Goal: Transaction & Acquisition: Book appointment/travel/reservation

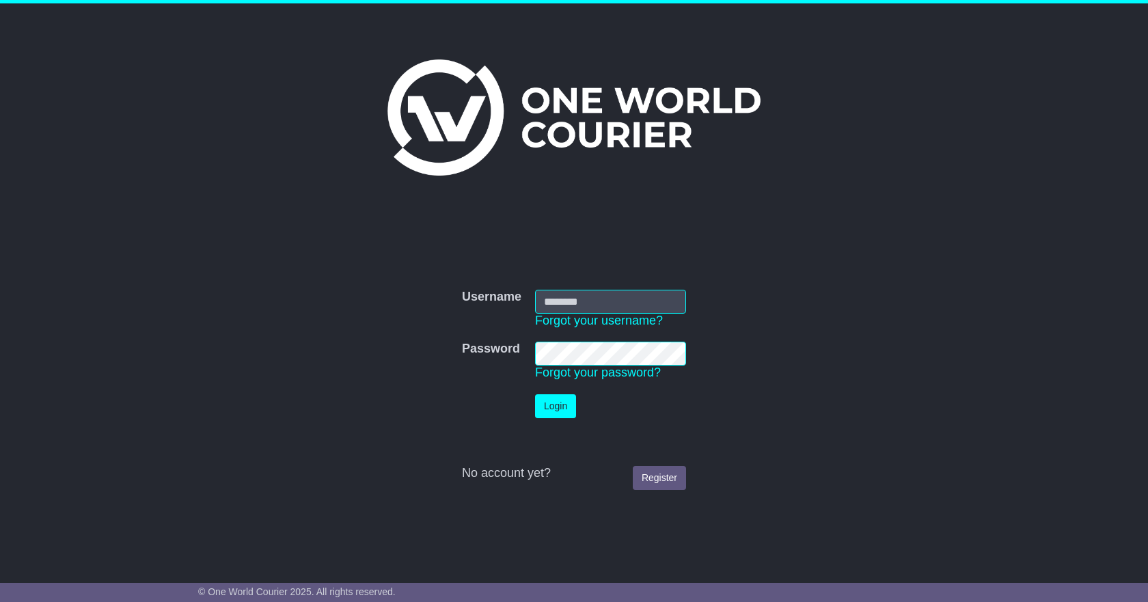
type input "**********"
click at [557, 400] on button "Login" at bounding box center [555, 406] width 41 height 24
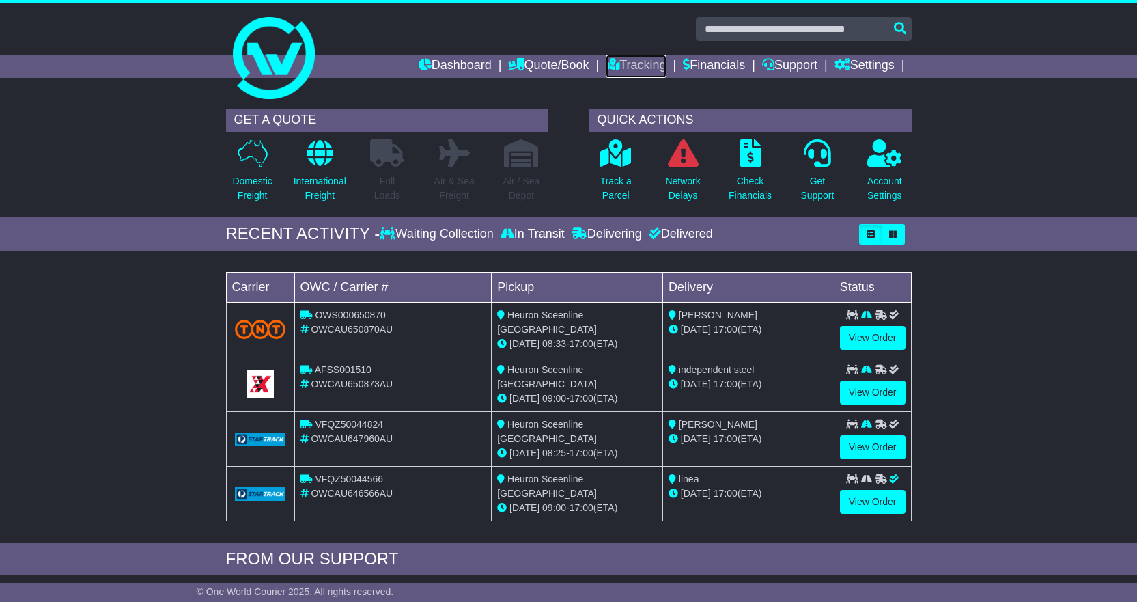
drag, startPoint x: 624, startPoint y: 57, endPoint x: 622, endPoint y: 81, distance: 24.1
click at [624, 57] on link "Tracking" at bounding box center [636, 66] width 60 height 23
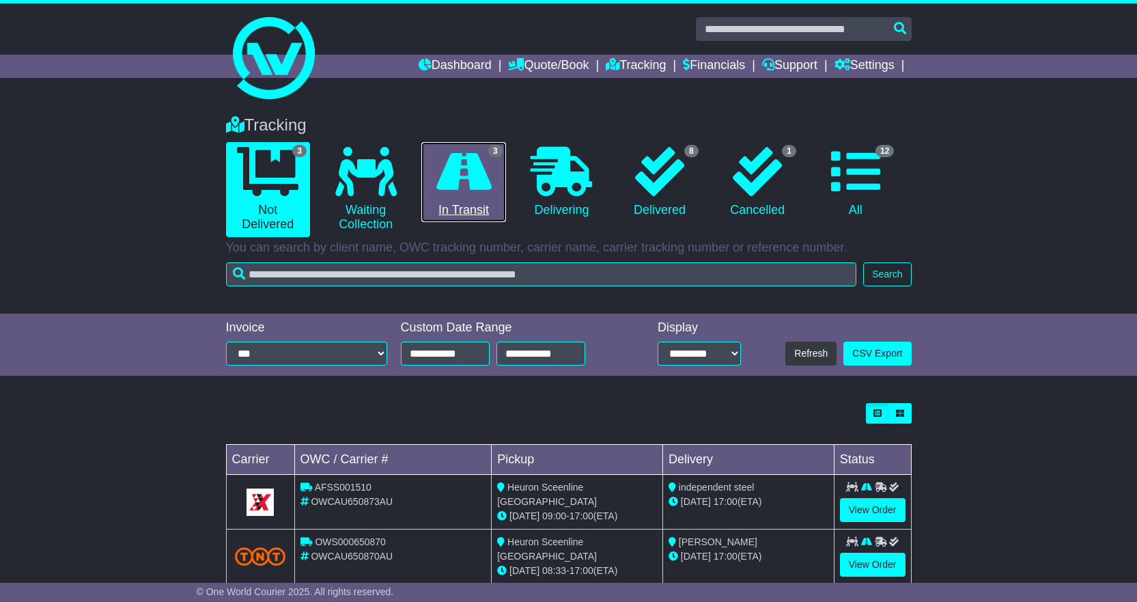
click at [468, 176] on icon at bounding box center [463, 171] width 55 height 49
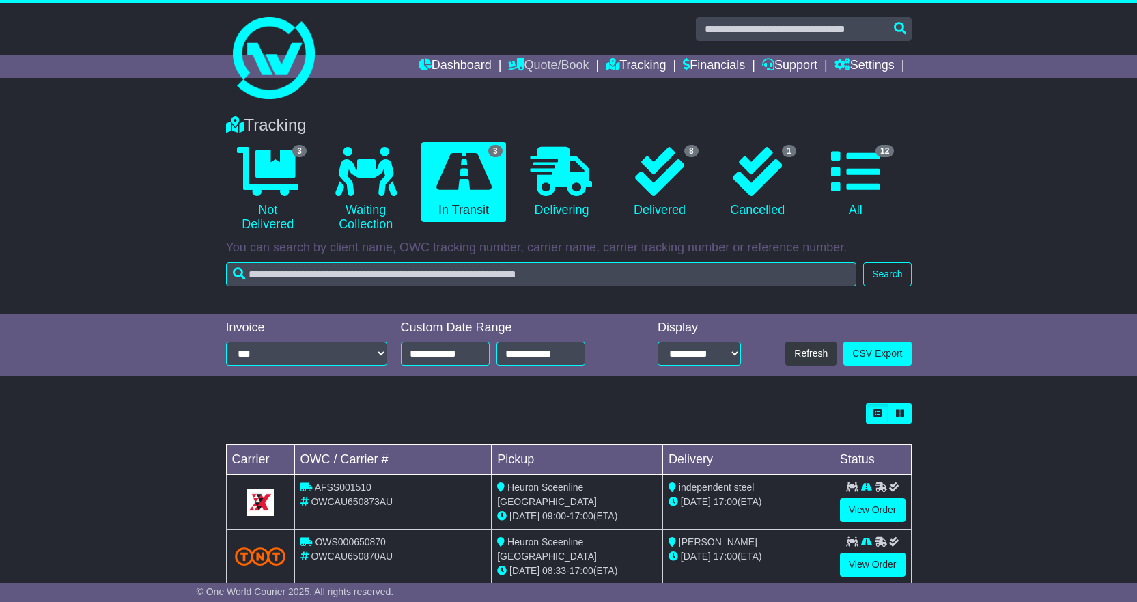
click at [539, 67] on link "Quote/Book" at bounding box center [548, 66] width 81 height 23
click at [517, 88] on link "Domestic" at bounding box center [563, 89] width 108 height 15
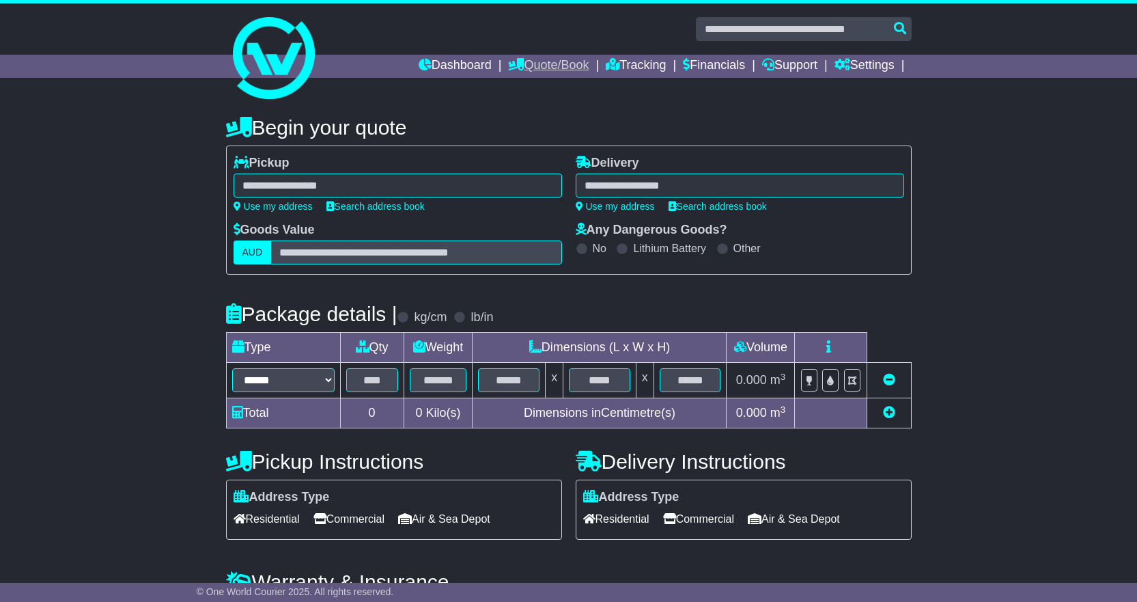
click at [546, 63] on link "Quote/Book" at bounding box center [548, 66] width 81 height 23
click at [527, 88] on link "Domestic" at bounding box center [563, 89] width 108 height 15
